Goal: Task Accomplishment & Management: Manage account settings

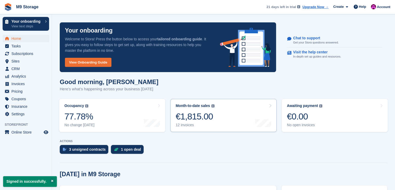
click at [220, 125] on link "Month-to-date sales The sum of all finalised invoices generated this month to d…" at bounding box center [224, 115] width 106 height 33
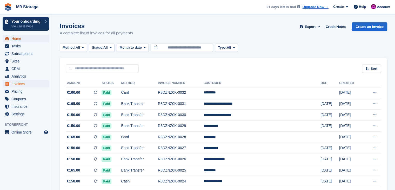
click at [11, 39] on link "Home" at bounding box center [26, 38] width 47 height 7
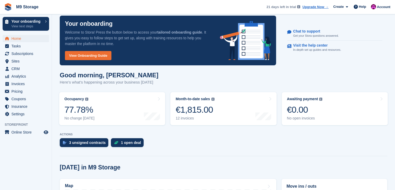
scroll to position [4, 0]
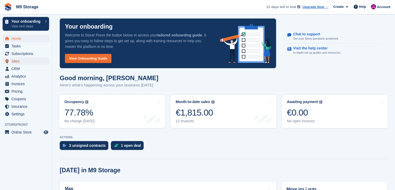
click at [35, 64] on span "Sites" at bounding box center [26, 60] width 31 height 7
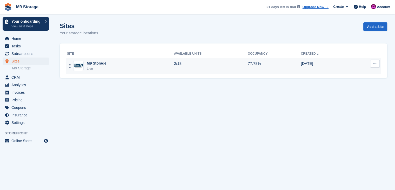
click at [106, 69] on div "Live" at bounding box center [97, 68] width 20 height 5
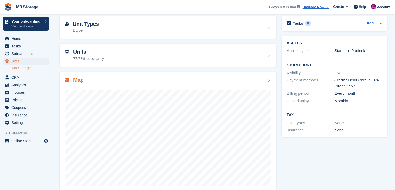
scroll to position [32, 0]
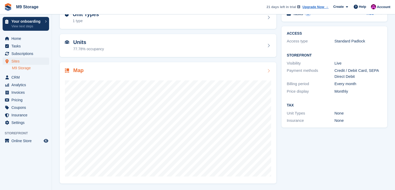
click at [185, 68] on div "Map" at bounding box center [168, 70] width 206 height 7
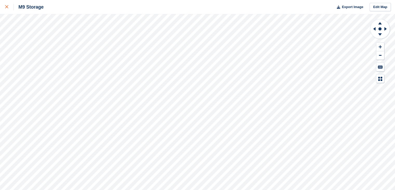
click at [8, 7] on icon at bounding box center [6, 6] width 3 height 3
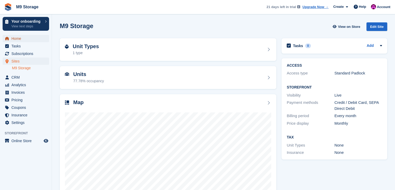
click at [23, 41] on span "Home" at bounding box center [26, 38] width 31 height 7
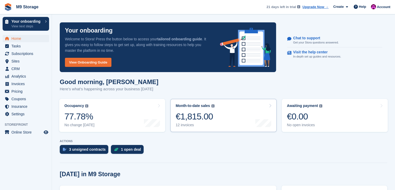
click at [192, 125] on div "12 invoices" at bounding box center [195, 125] width 39 height 4
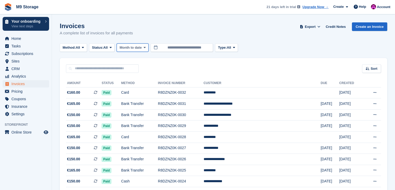
click at [146, 49] on icon at bounding box center [145, 47] width 2 height 3
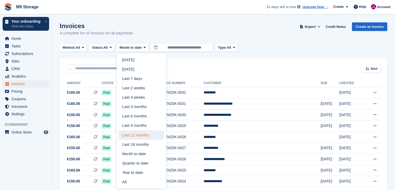
click at [141, 137] on link "Last 12 months" at bounding box center [141, 134] width 45 height 9
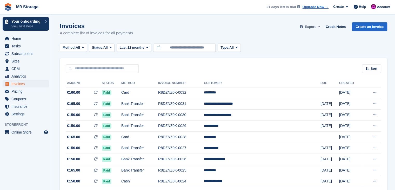
click at [319, 27] on button "Export" at bounding box center [310, 26] width 23 height 9
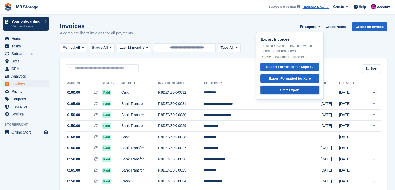
click at [295, 87] on link "Start Export" at bounding box center [290, 90] width 59 height 9
click at [16, 91] on span "Pricing" at bounding box center [26, 91] width 31 height 7
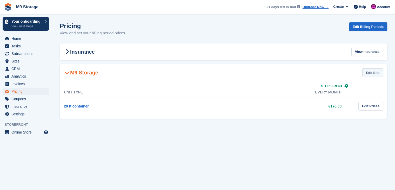
click at [370, 75] on link "Edit Site" at bounding box center [373, 72] width 21 height 9
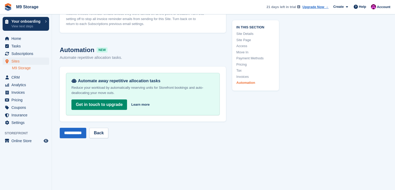
scroll to position [2024, 0]
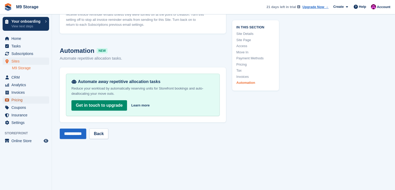
click at [24, 101] on span "Pricing" at bounding box center [26, 99] width 31 height 7
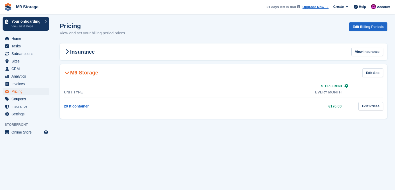
click at [187, 107] on td "20 ft container" at bounding box center [136, 106] width 144 height 17
click at [370, 104] on link "Edit Prices" at bounding box center [371, 106] width 25 height 9
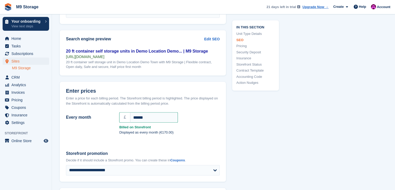
scroll to position [407, 0]
click at [138, 118] on input "******" at bounding box center [154, 117] width 48 height 10
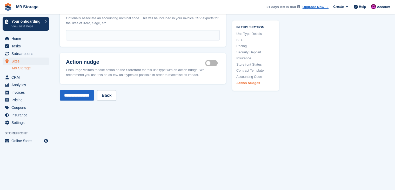
scroll to position [925, 0]
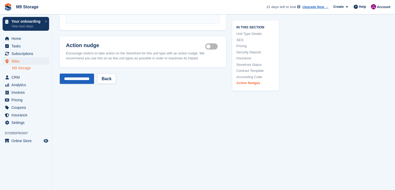
type input "******"
click at [80, 82] on input "**********" at bounding box center [77, 78] width 34 height 10
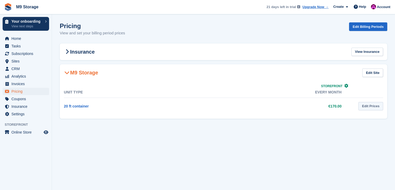
click at [370, 106] on link "Edit Prices" at bounding box center [371, 106] width 25 height 9
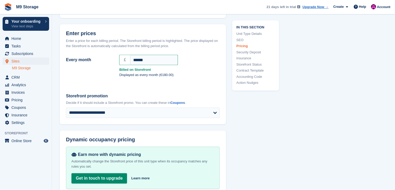
scroll to position [468, 0]
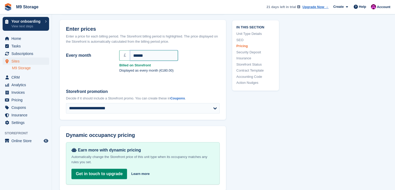
click at [138, 57] on input "******" at bounding box center [154, 55] width 48 height 10
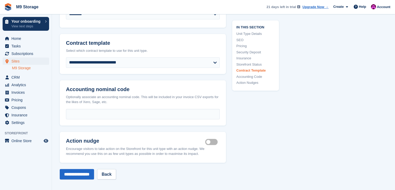
scroll to position [925, 0]
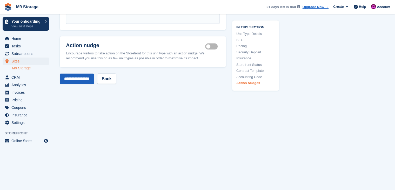
type input "******"
click at [73, 78] on input "**********" at bounding box center [77, 78] width 34 height 10
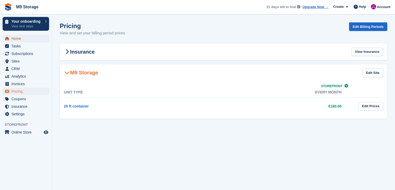
click at [28, 40] on span "Home" at bounding box center [26, 38] width 31 height 7
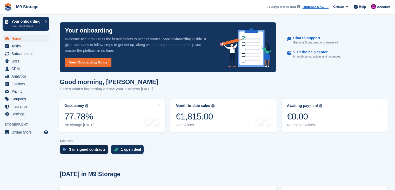
click at [77, 148] on div "3 unsigned contracts" at bounding box center [87, 149] width 37 height 4
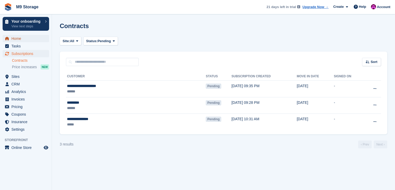
click at [17, 40] on span "Home" at bounding box center [26, 38] width 31 height 7
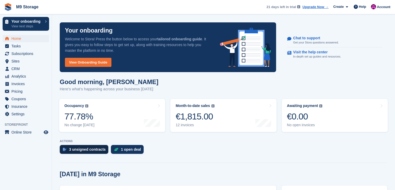
click at [72, 149] on div "3 unsigned contracts" at bounding box center [87, 149] width 37 height 4
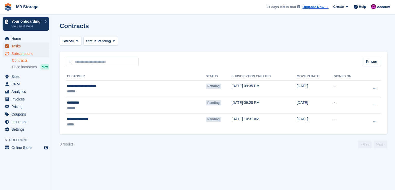
click at [21, 44] on span "Tasks" at bounding box center [26, 45] width 31 height 7
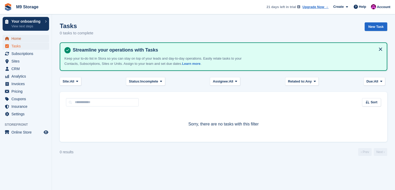
click at [21, 39] on span "Home" at bounding box center [26, 38] width 31 height 7
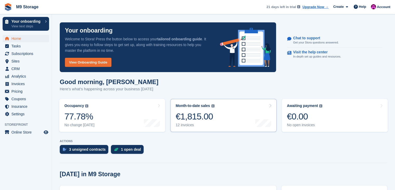
click at [211, 125] on div "12 invoices" at bounding box center [195, 125] width 39 height 4
